Goal: Transaction & Acquisition: Purchase product/service

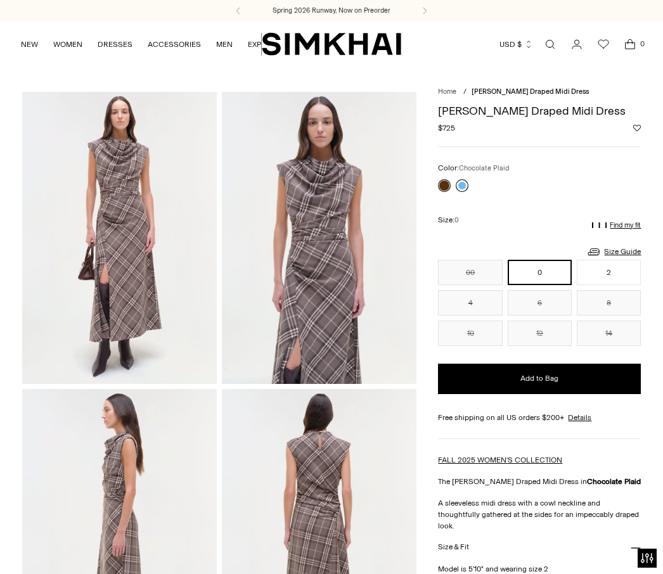
click at [466, 187] on link at bounding box center [461, 185] width 13 height 13
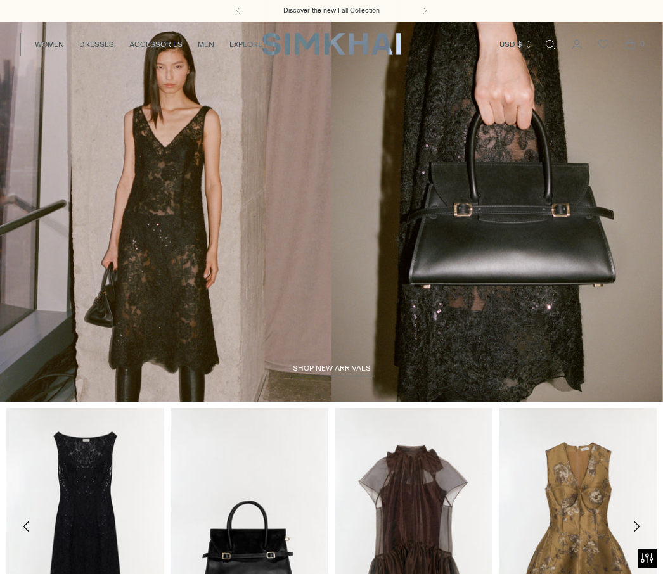
scroll to position [0, 18]
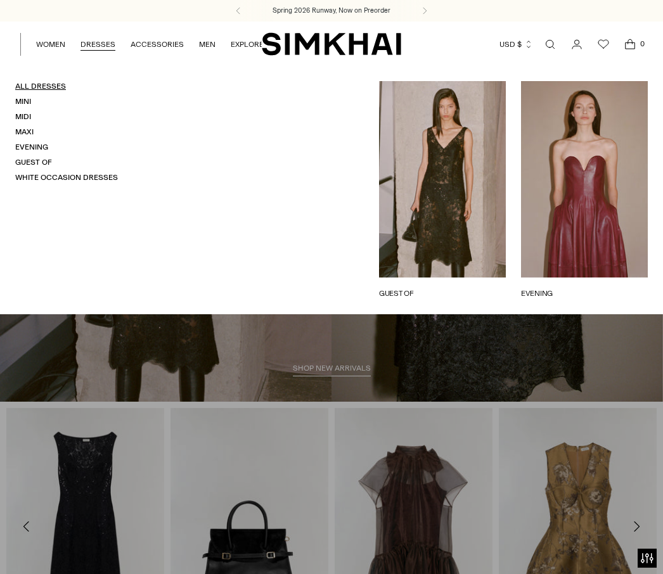
click at [58, 90] on link "All Dresses" at bounding box center [40, 86] width 51 height 9
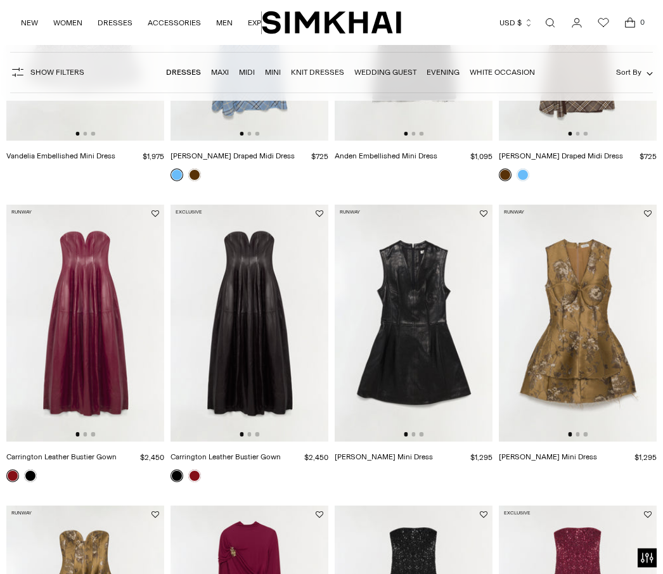
scroll to position [280, 0]
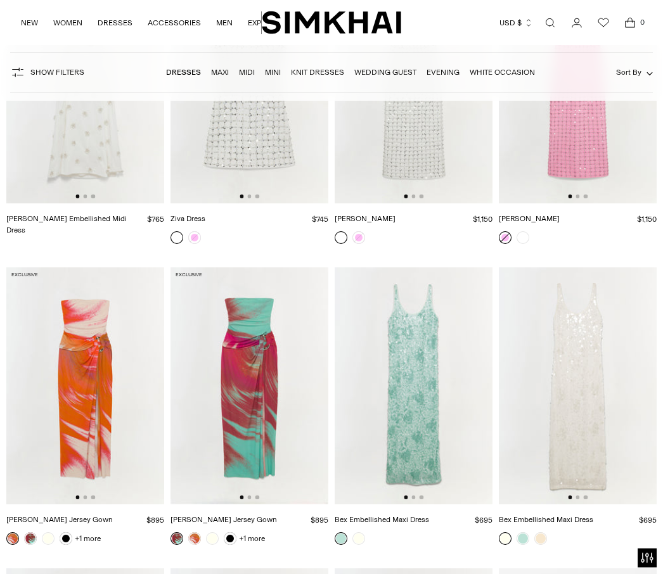
scroll to position [8641, 0]
